Goal: Information Seeking & Learning: Learn about a topic

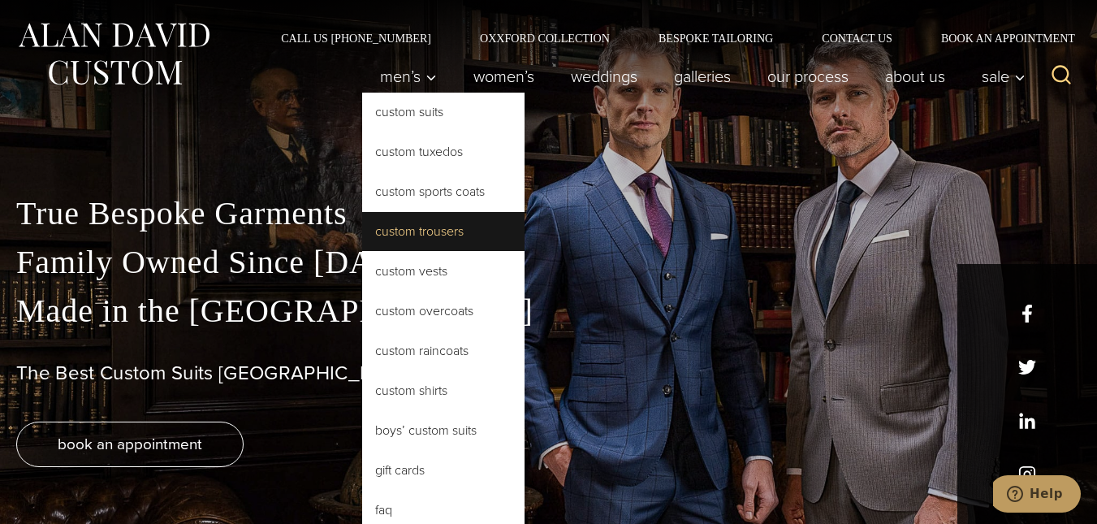
click at [392, 231] on link "Custom Trousers" at bounding box center [443, 231] width 162 height 39
click at [394, 235] on link "Custom Trousers" at bounding box center [443, 231] width 162 height 39
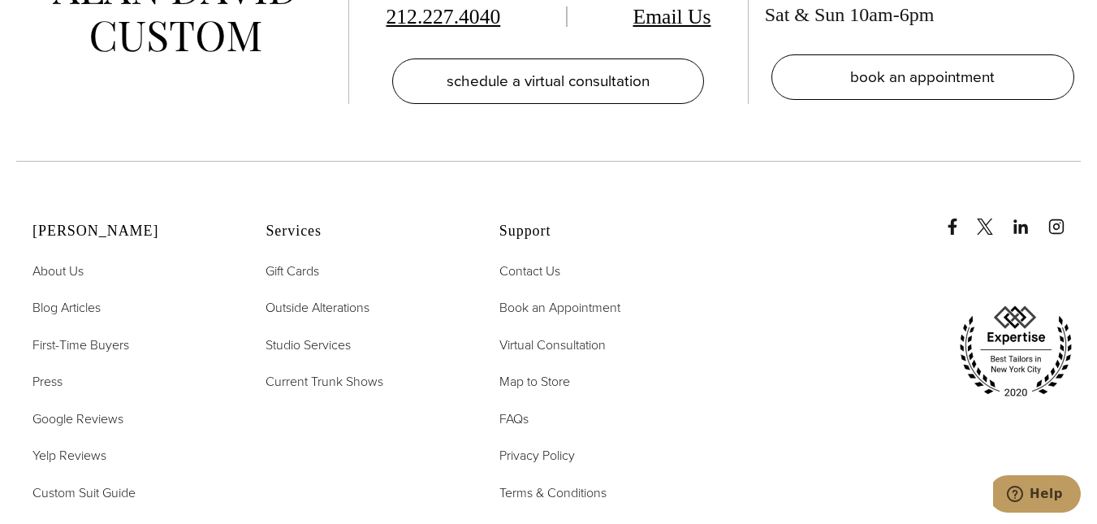
scroll to position [8933, 0]
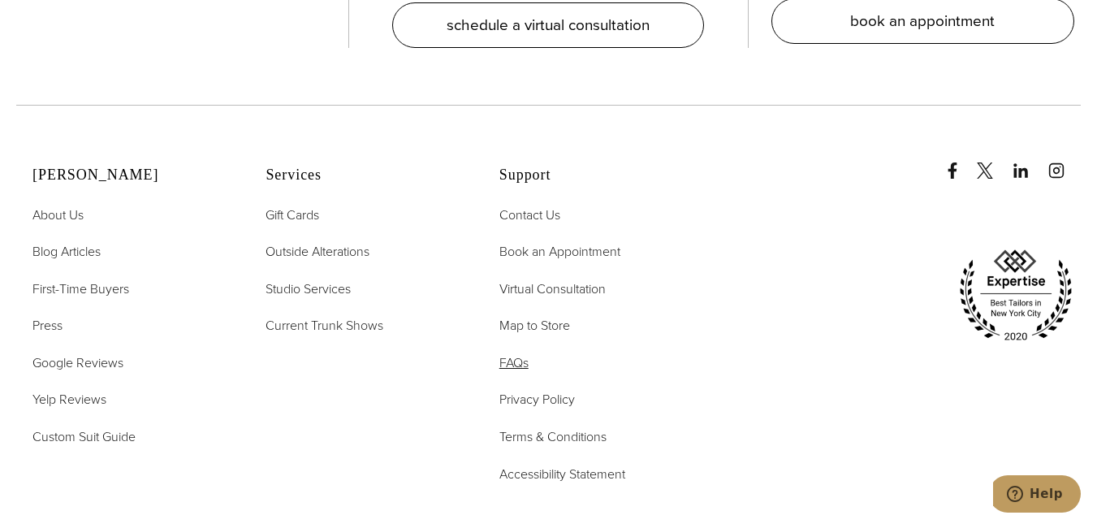
click at [521, 353] on span "FAQs" at bounding box center [513, 362] width 29 height 19
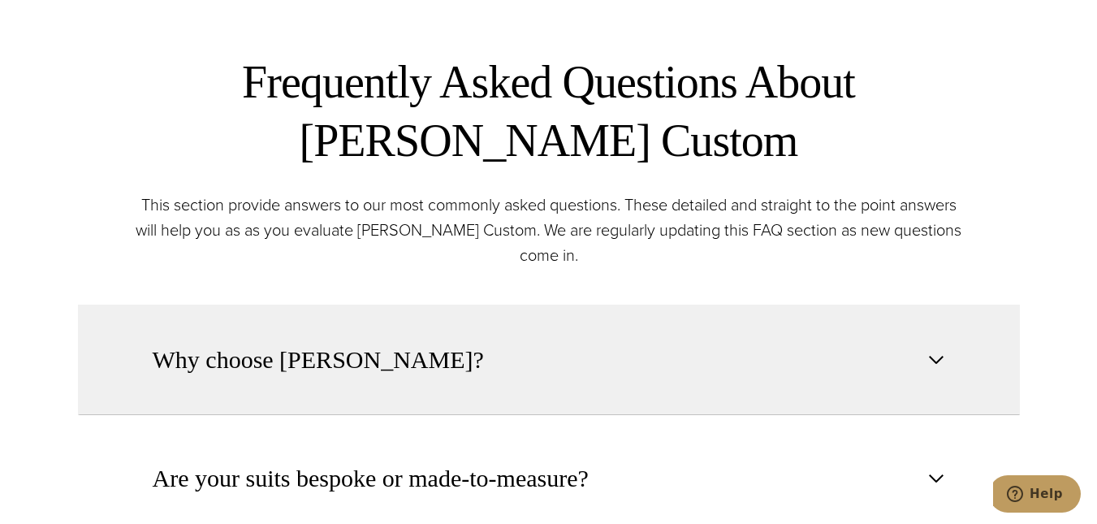
scroll to position [568, 0]
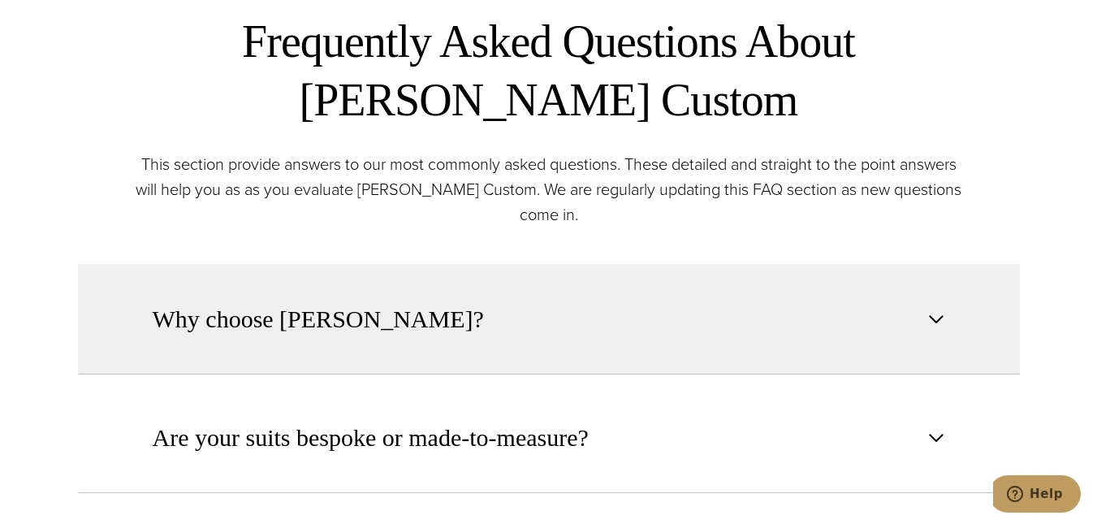
click at [930, 331] on button "Why choose Alan David?" at bounding box center [549, 319] width 942 height 110
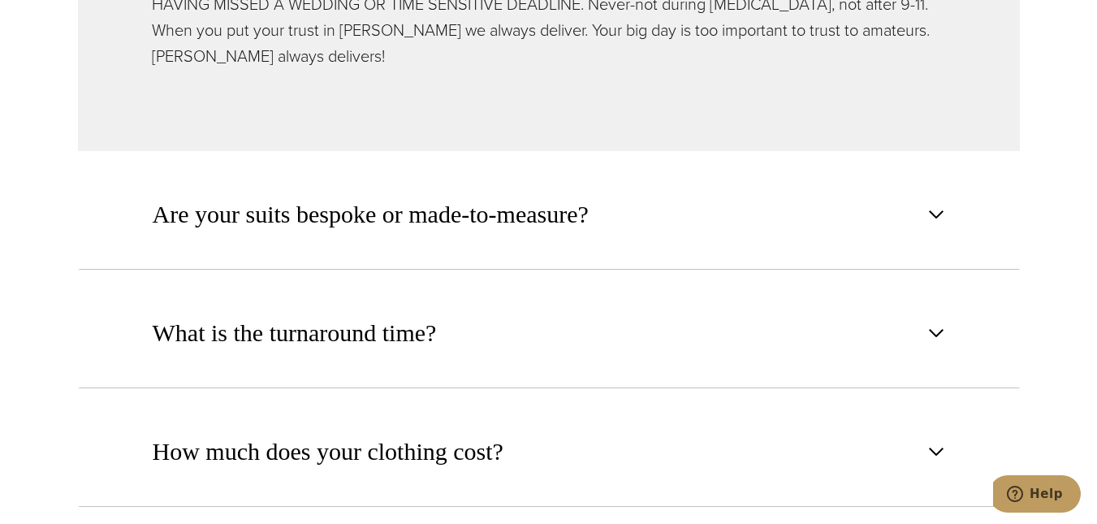
scroll to position [1299, 0]
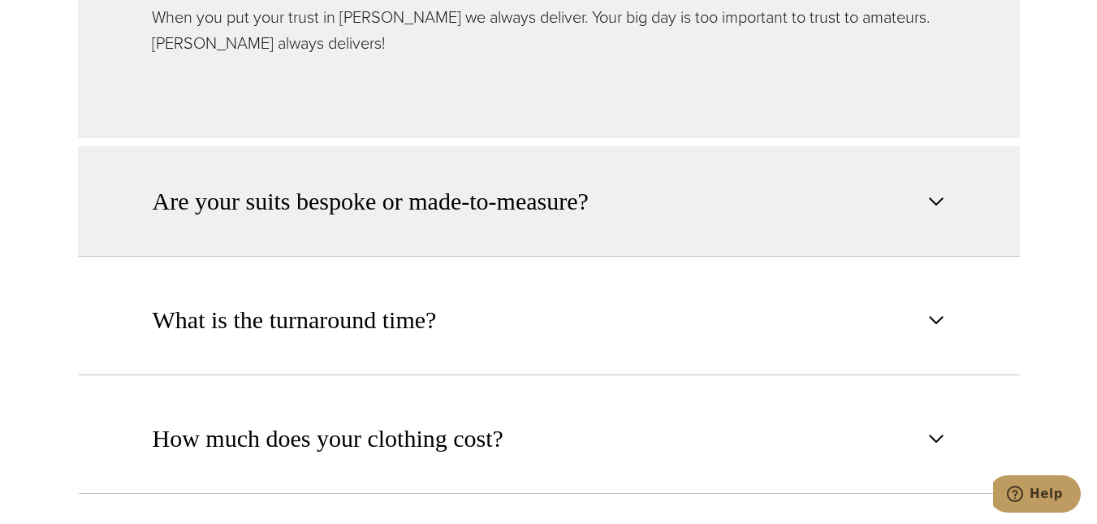
click at [938, 192] on span "button" at bounding box center [936, 201] width 19 height 19
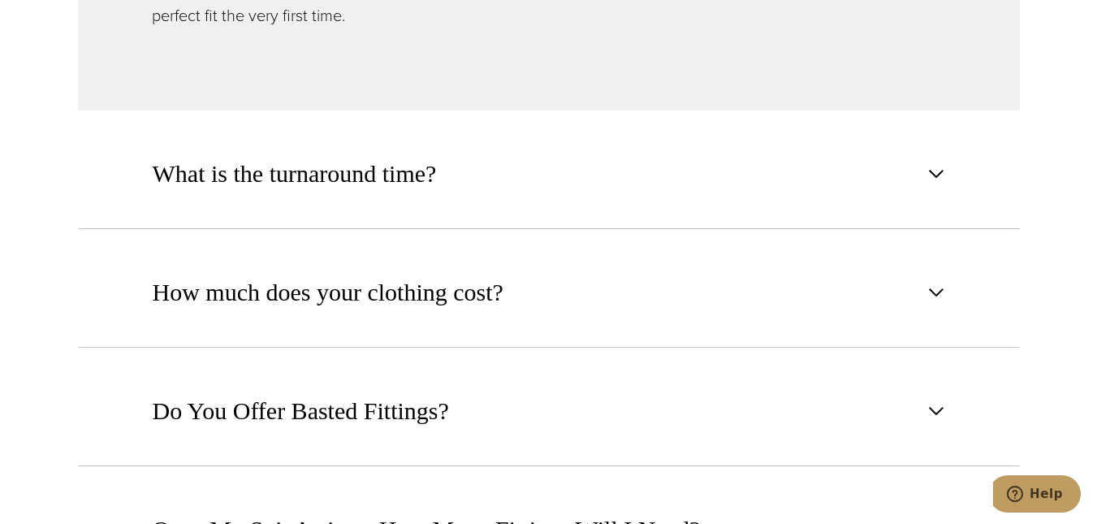
scroll to position [1380, 0]
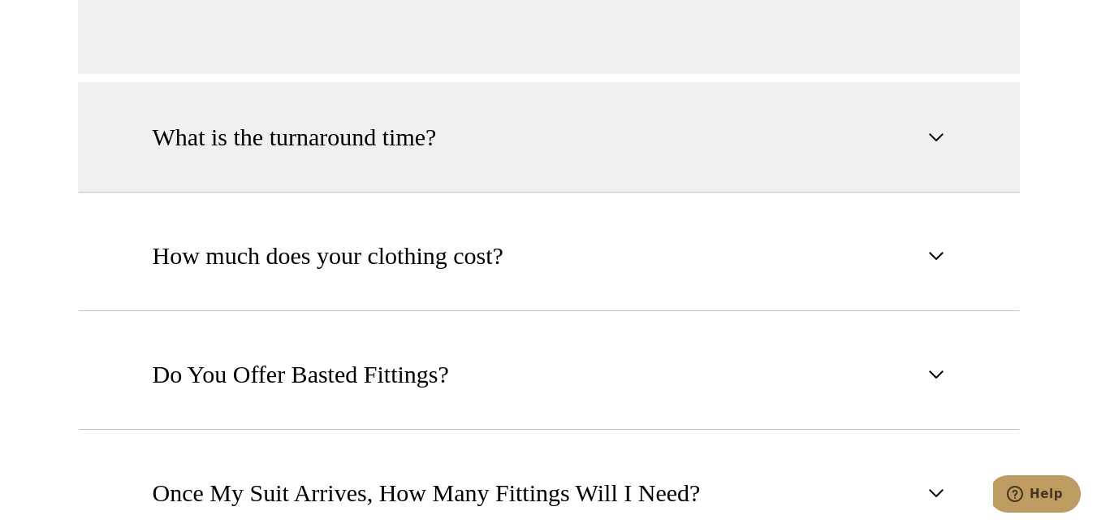
click at [934, 136] on span "button" at bounding box center [936, 136] width 19 height 19
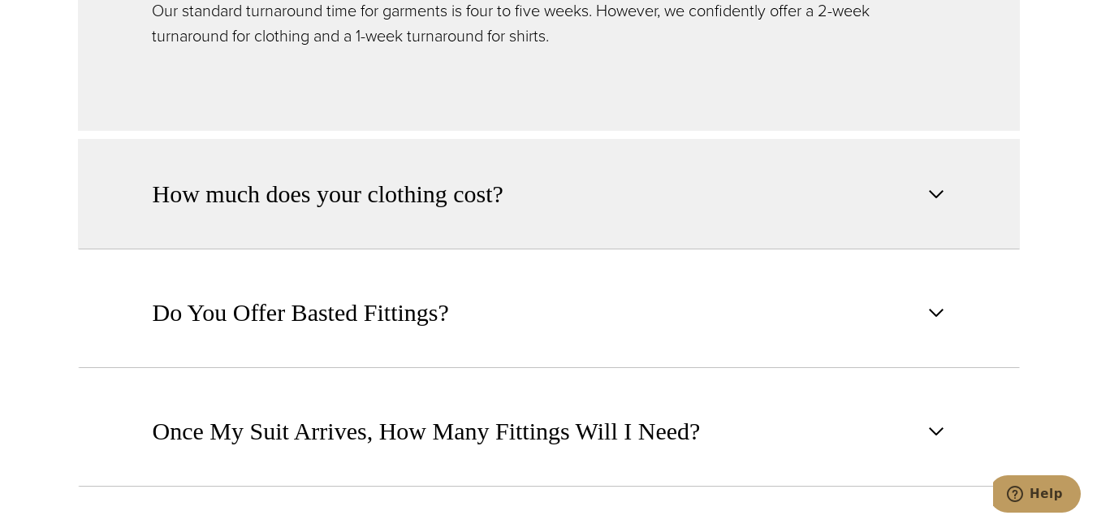
scroll to position [1218, 0]
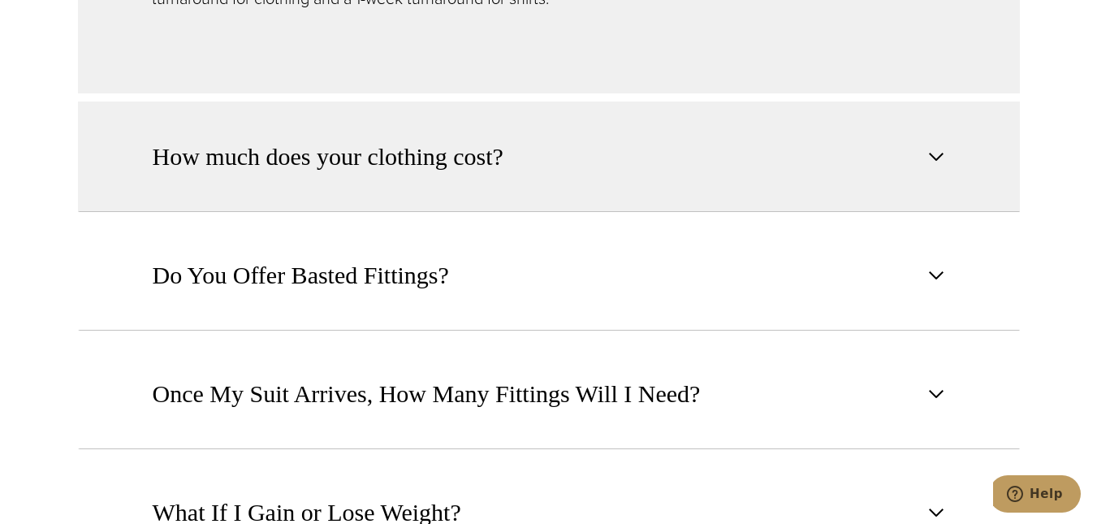
click at [932, 157] on span "button" at bounding box center [936, 156] width 19 height 19
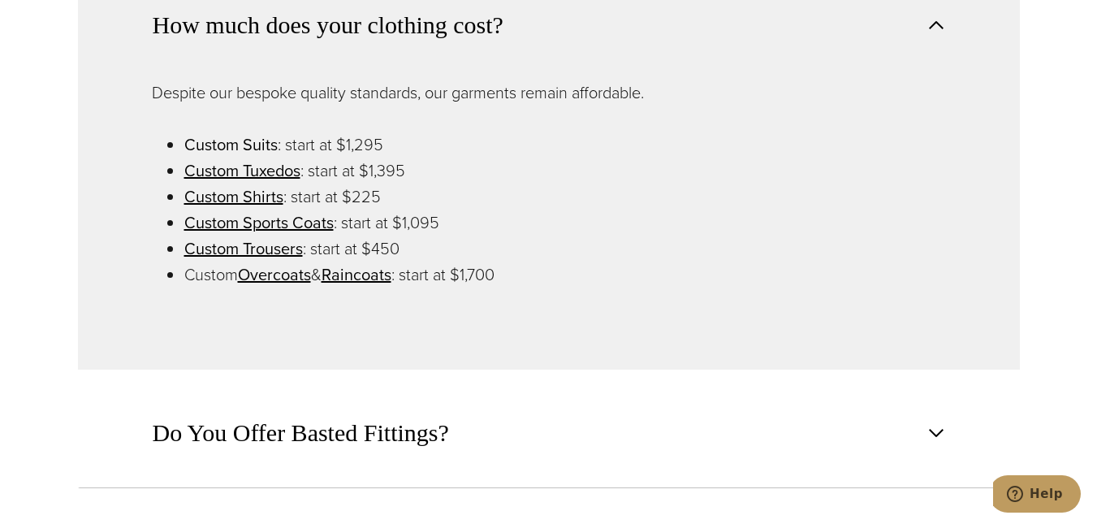
click at [219, 139] on link "Custom Suits" at bounding box center [230, 144] width 93 height 24
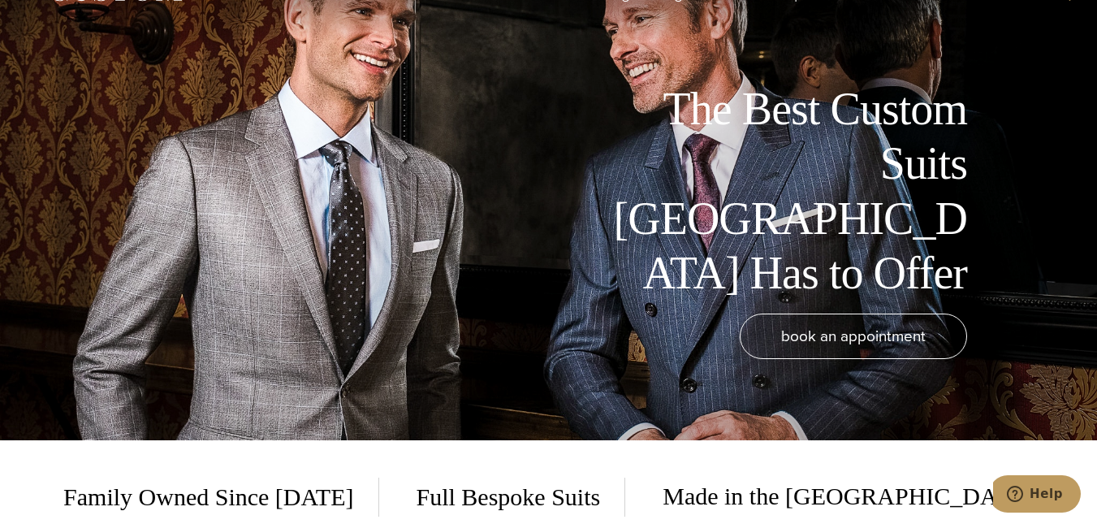
scroll to position [81, 0]
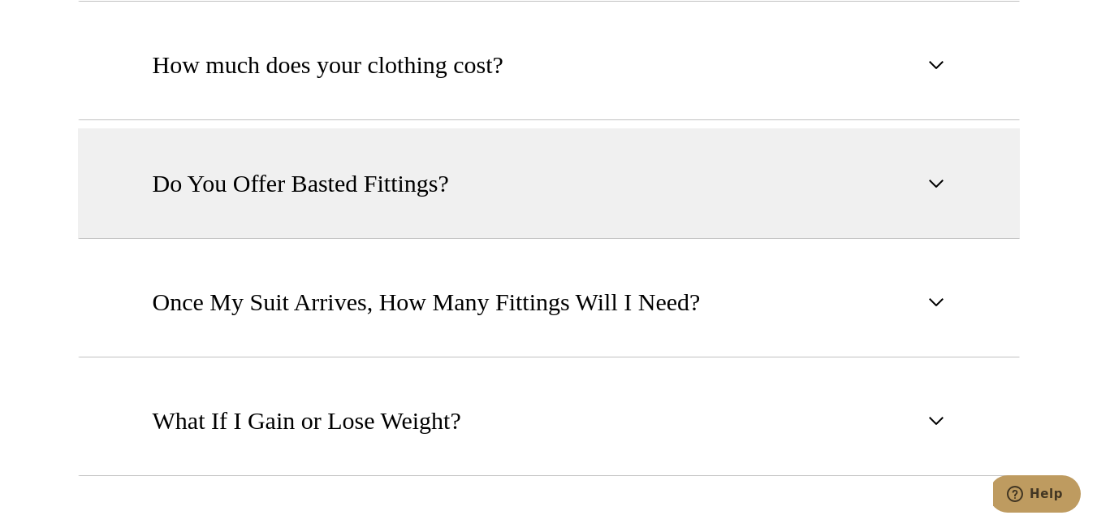
scroll to position [1218, 0]
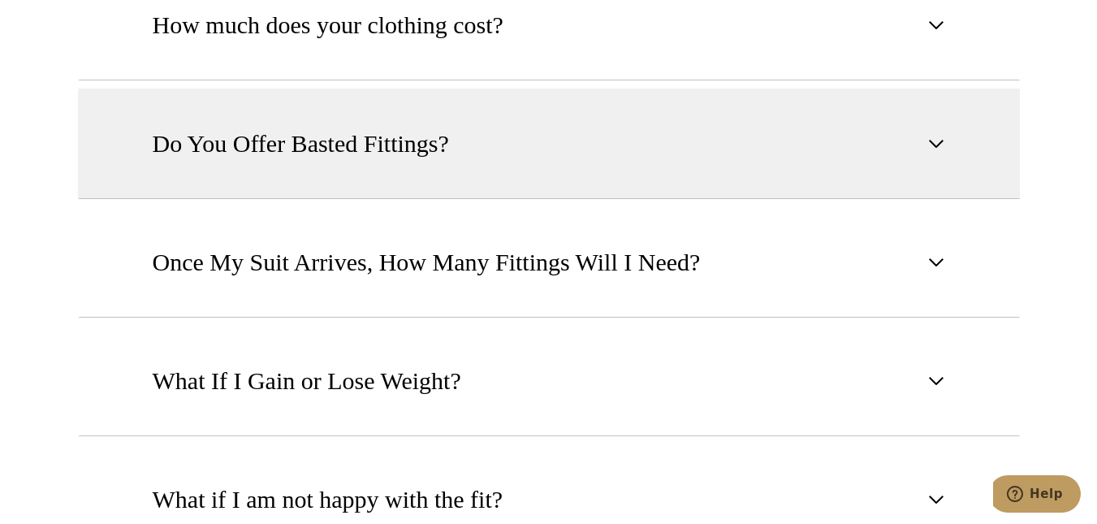
click at [935, 153] on button "Do You Offer Basted Fittings?" at bounding box center [549, 144] width 942 height 110
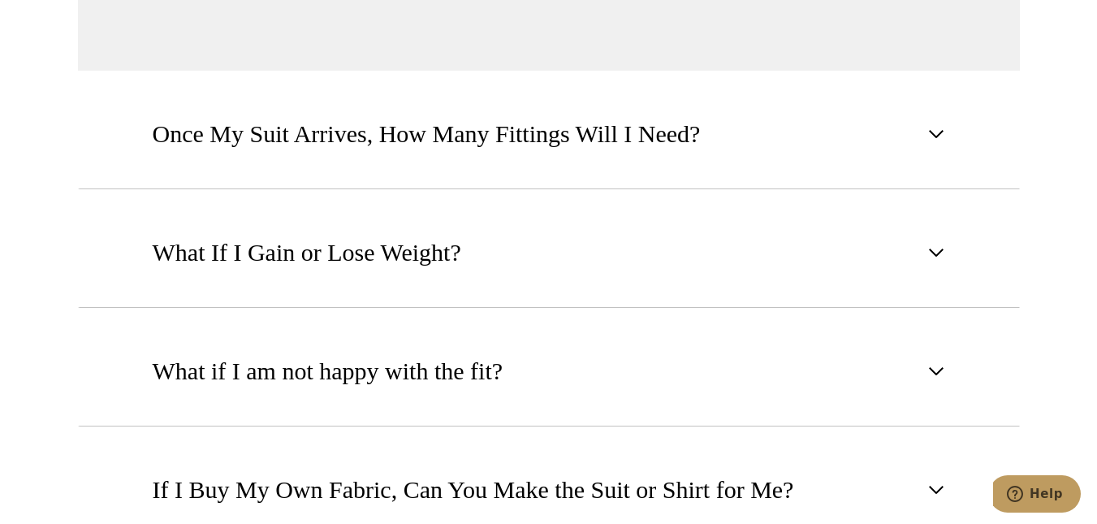
scroll to position [1543, 0]
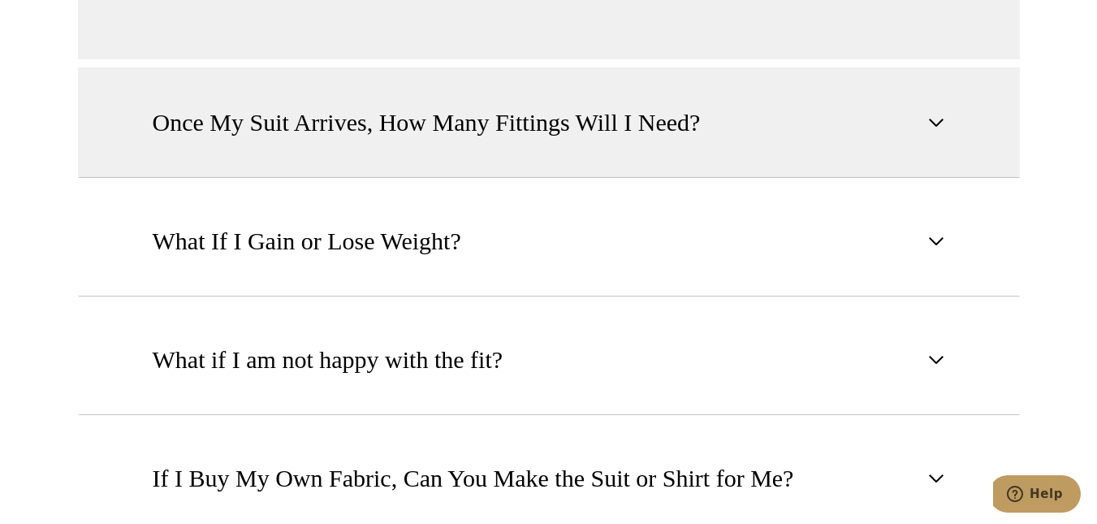
click at [934, 124] on span "button" at bounding box center [936, 122] width 19 height 19
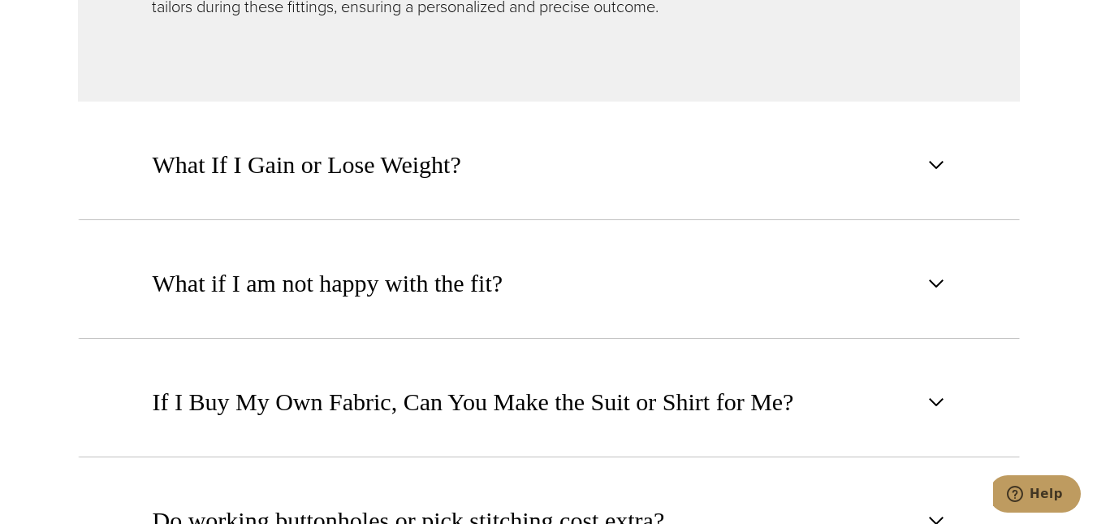
scroll to position [1624, 0]
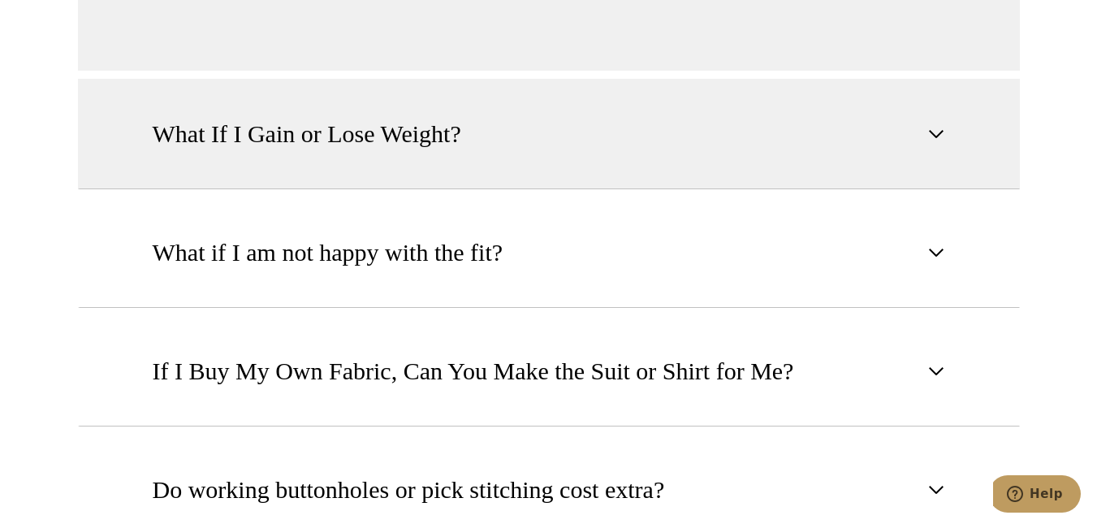
click at [933, 133] on span "button" at bounding box center [936, 133] width 19 height 19
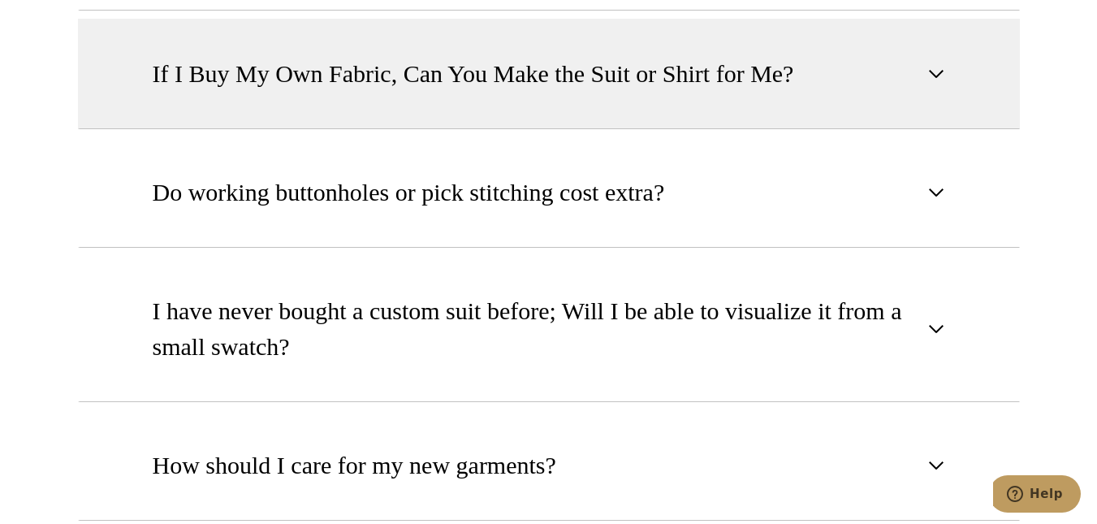
scroll to position [1949, 0]
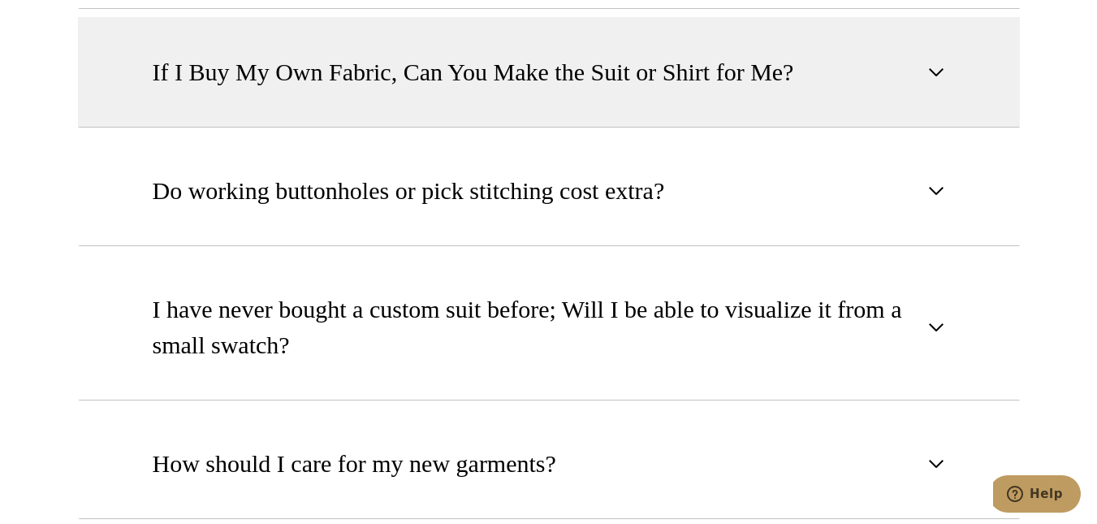
click at [936, 71] on span "button" at bounding box center [936, 72] width 19 height 19
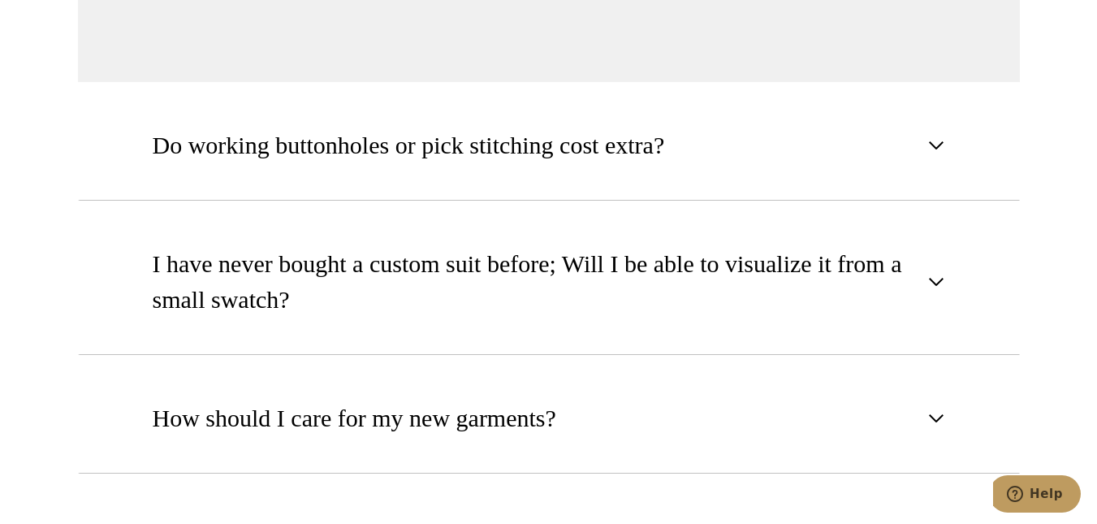
scroll to position [2007, 0]
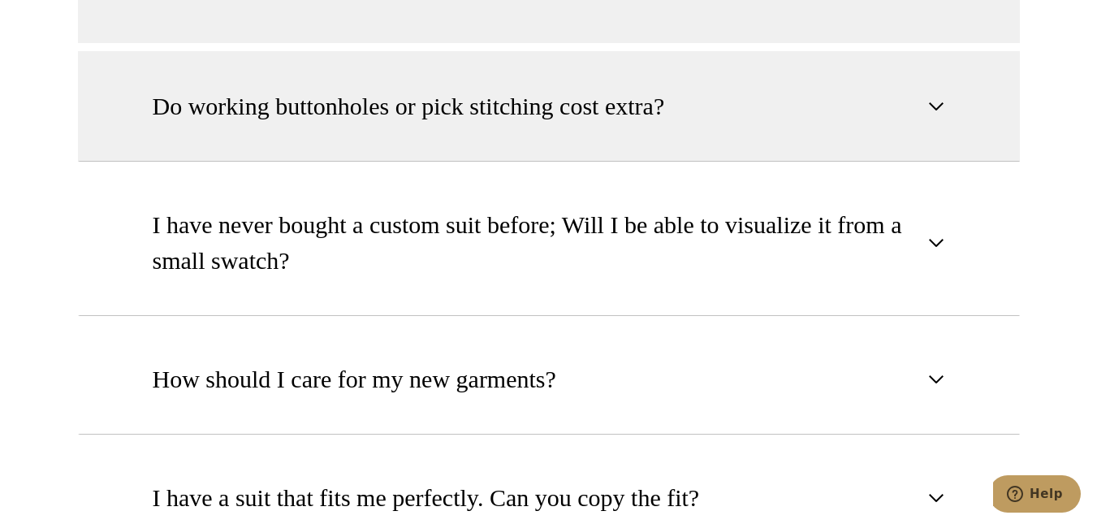
click at [938, 98] on span "button" at bounding box center [936, 106] width 19 height 19
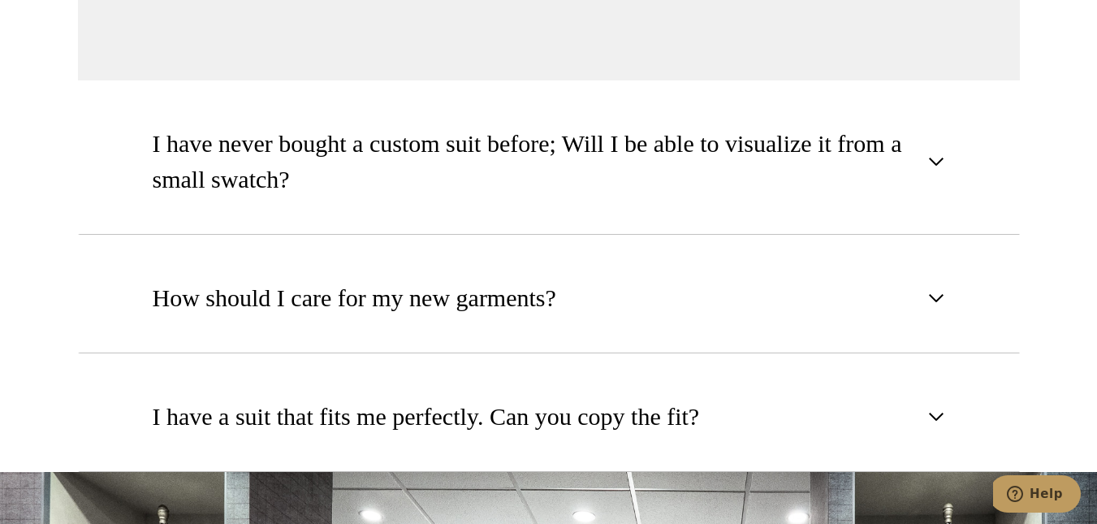
scroll to position [2170, 0]
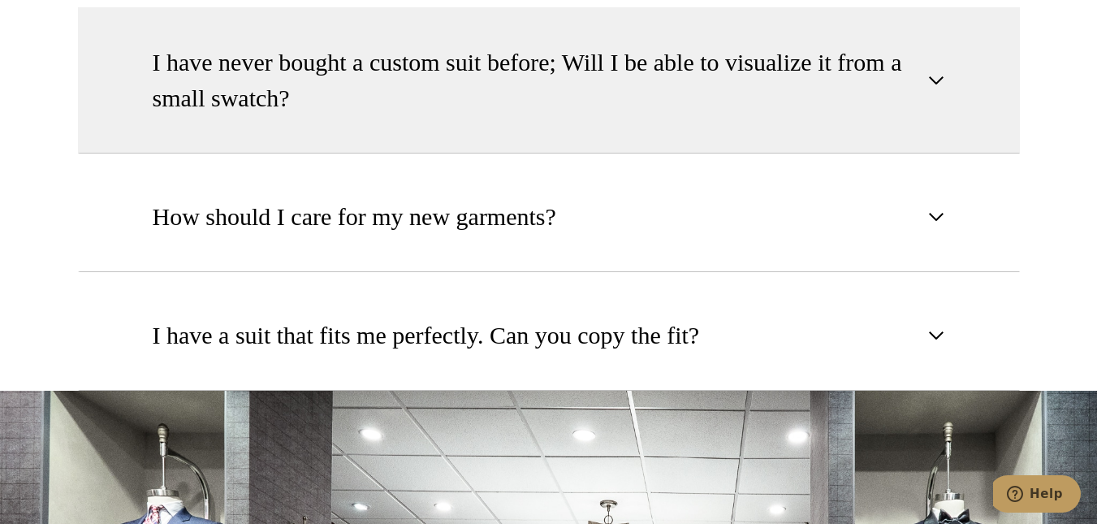
click at [934, 80] on span "button" at bounding box center [936, 80] width 19 height 19
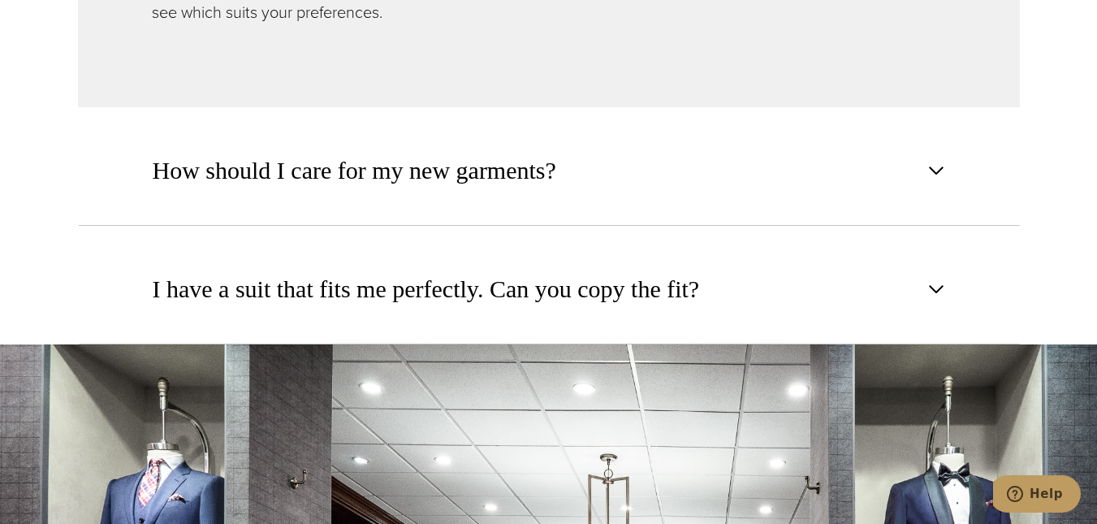
scroll to position [2254, 0]
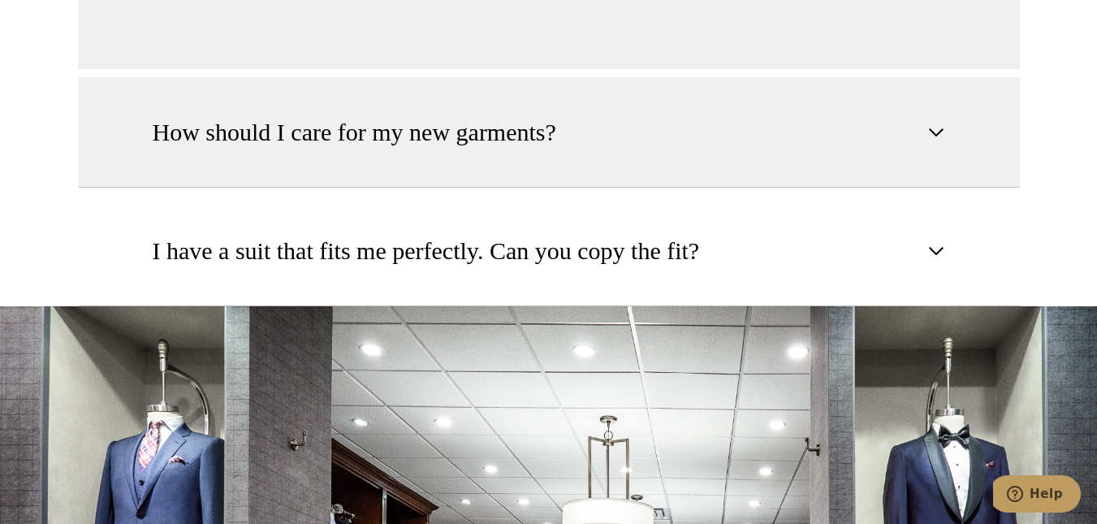
click at [932, 132] on span "button" at bounding box center [936, 132] width 19 height 19
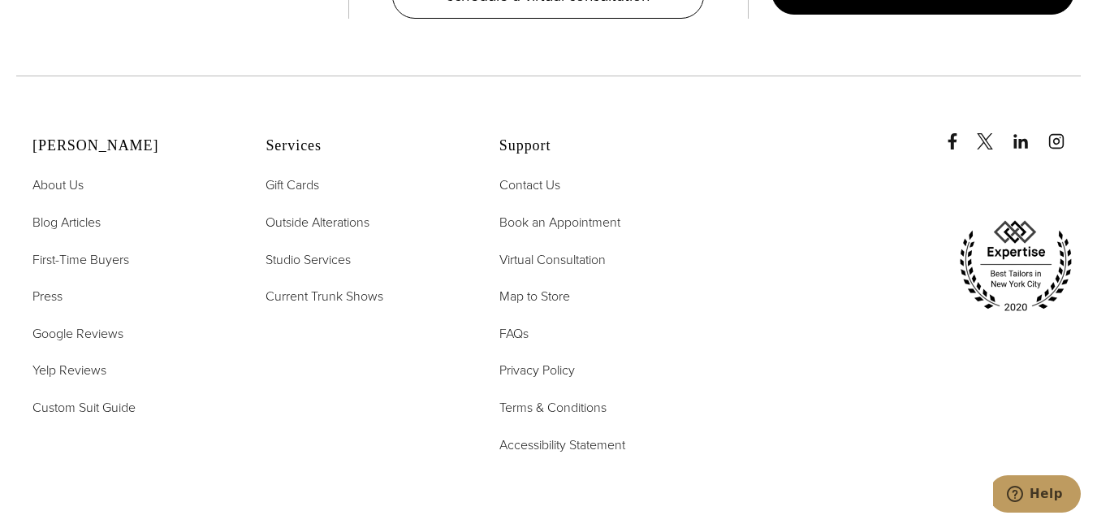
scroll to position [3310, 0]
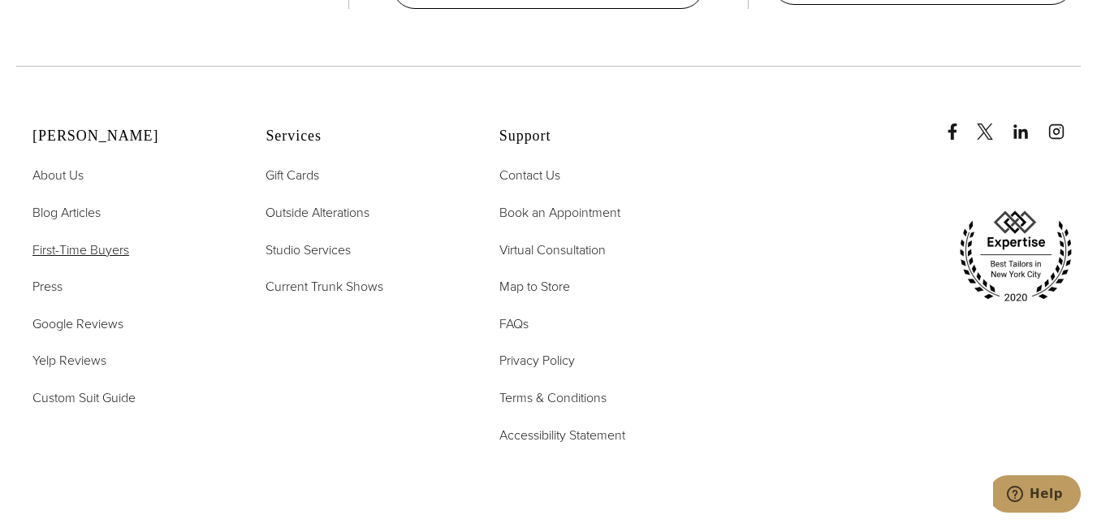
click at [93, 250] on span "First-Time Buyers" at bounding box center [80, 249] width 97 height 19
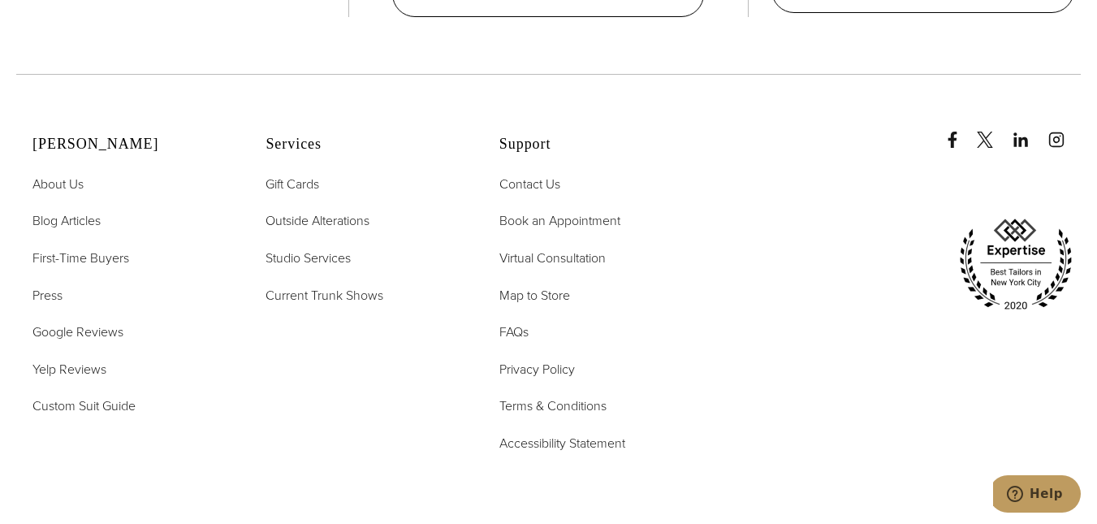
scroll to position [3411, 0]
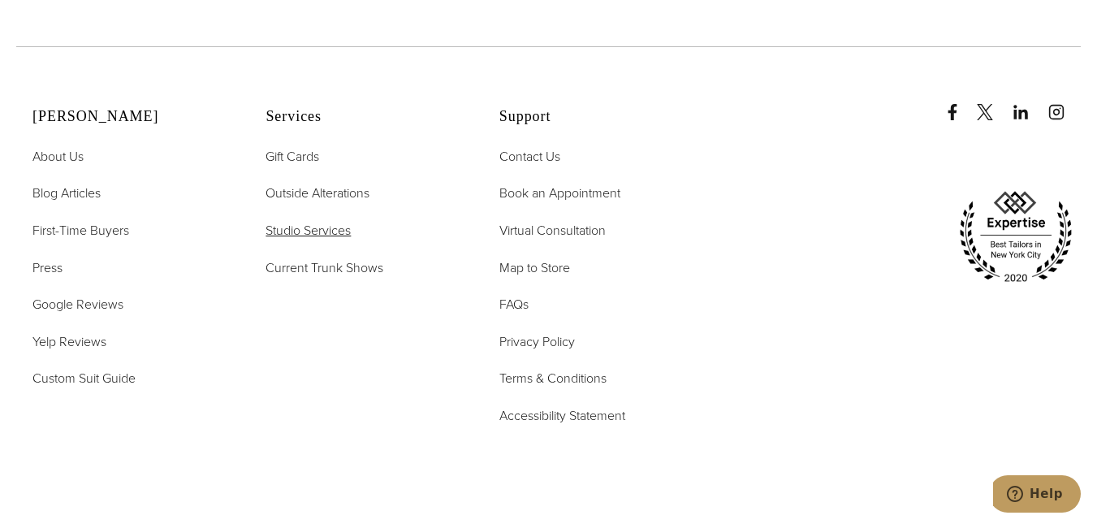
click at [288, 221] on span "Studio Services" at bounding box center [308, 230] width 85 height 19
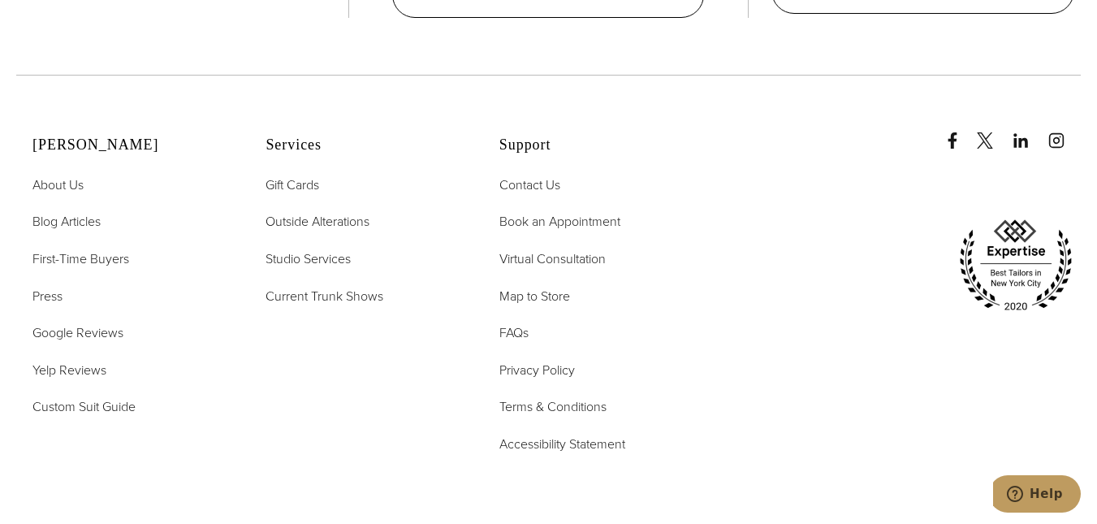
scroll to position [7065, 0]
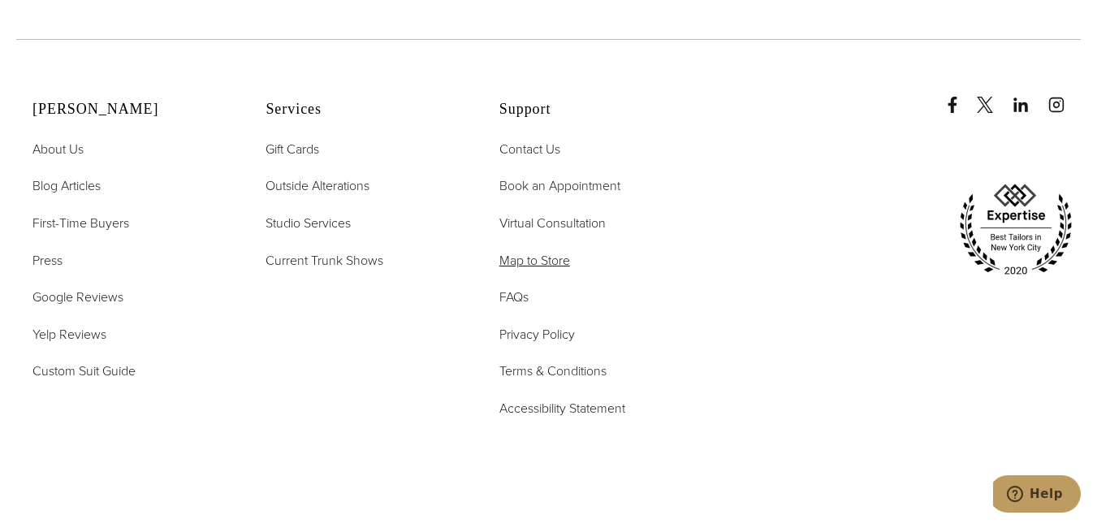
click at [523, 251] on span "Map to Store" at bounding box center [534, 260] width 71 height 19
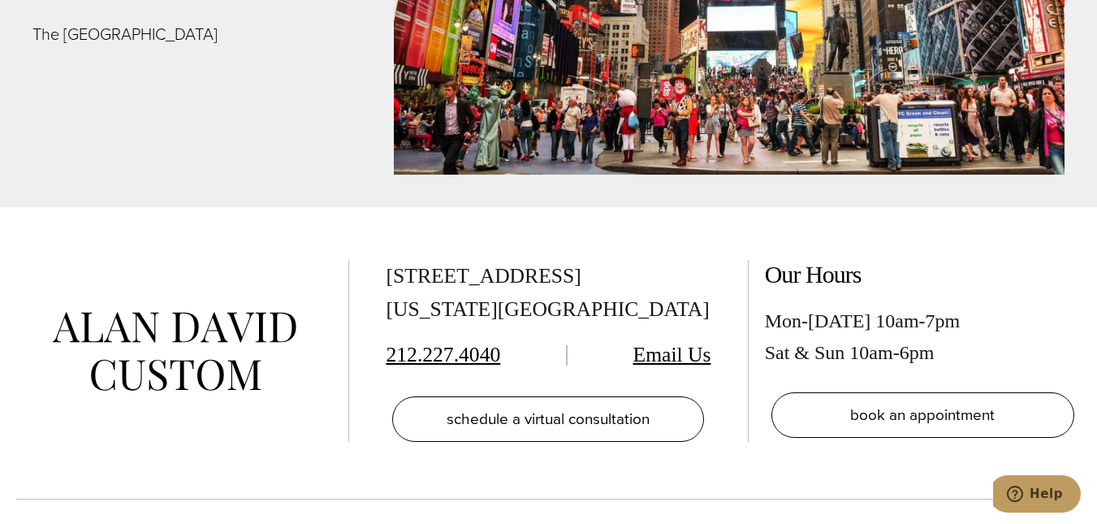
scroll to position [6383, 0]
